Goal: Find specific fact

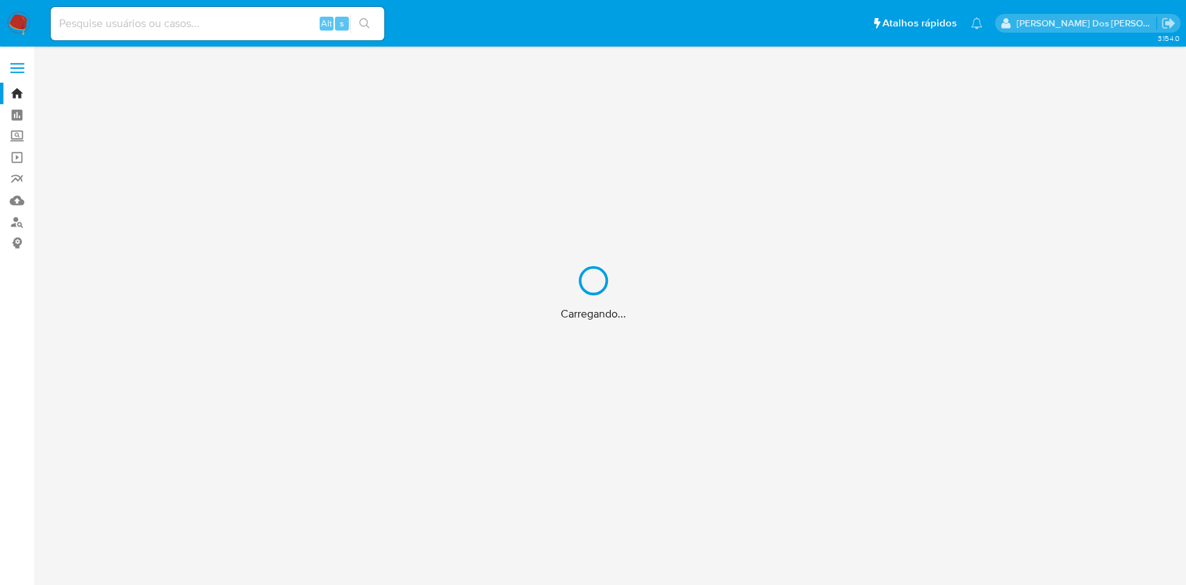
click at [219, 19] on div "Carregando..." at bounding box center [593, 292] width 1186 height 585
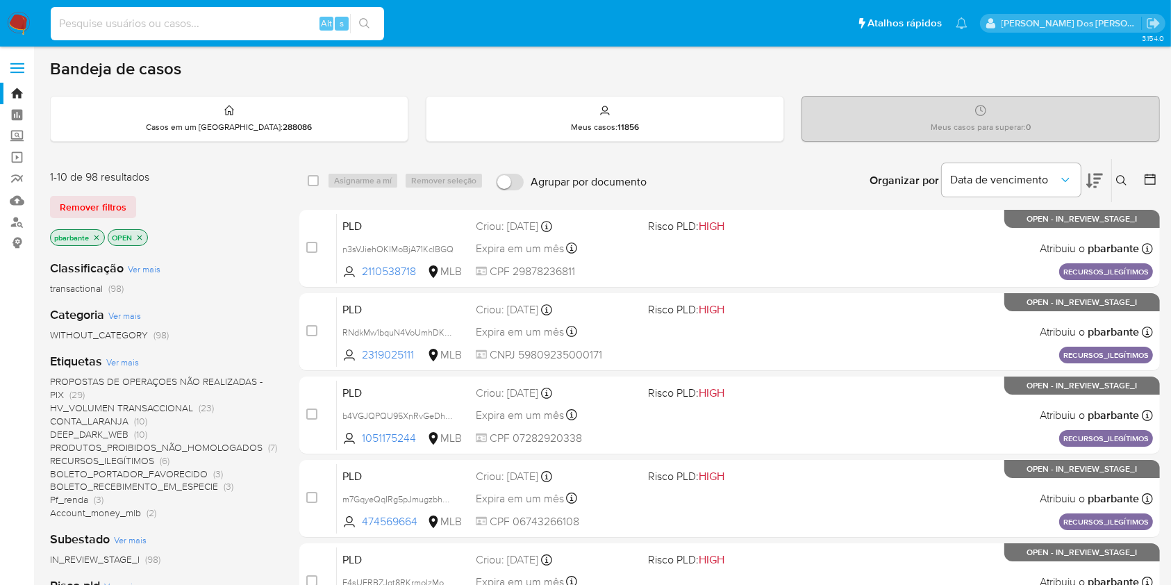
click at [219, 19] on input at bounding box center [217, 24] width 333 height 18
paste input "M1z0NPLJIsyVVYUsO3msJVNE"
type input "M1z0NPLJIsyVVYUsO3msJVNE"
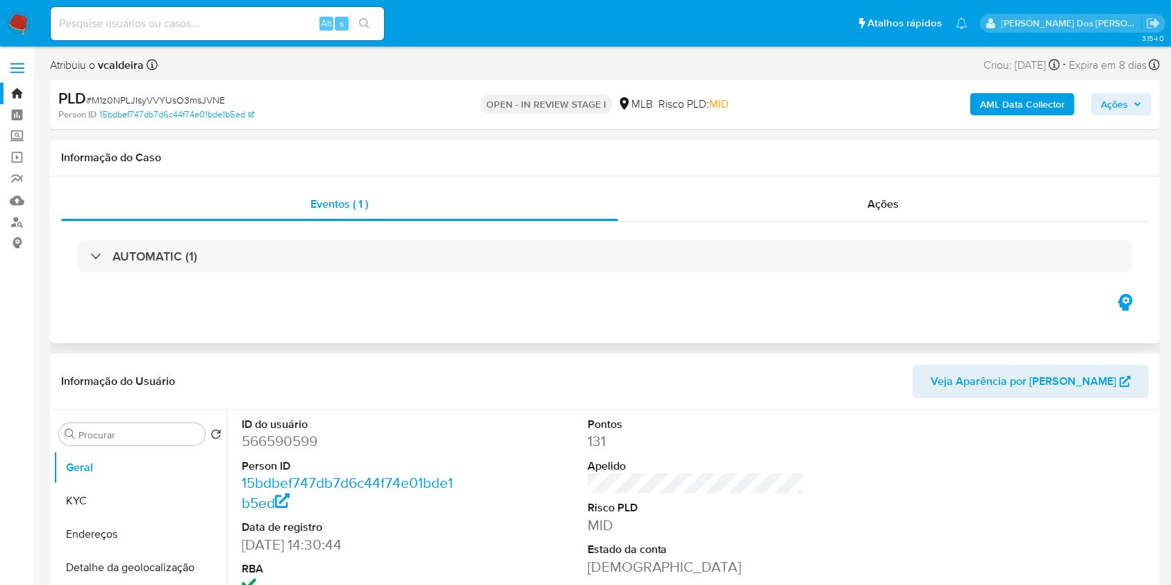
scroll to position [185, 0]
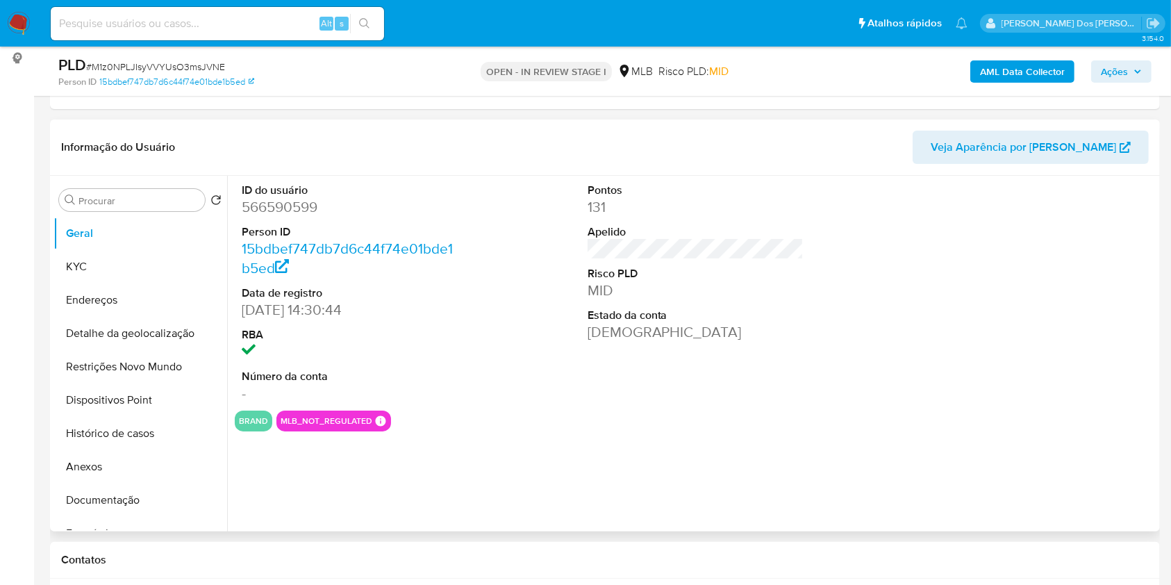
select select "10"
click at [267, 217] on dd "566590599" at bounding box center [350, 206] width 217 height 19
copy dd "566590599"
